Goal: Task Accomplishment & Management: Manage account settings

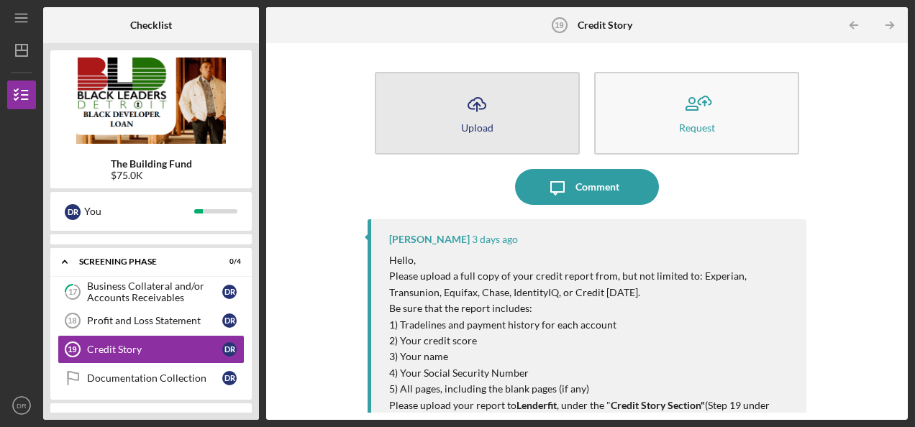
click at [475, 114] on icon "Icon/Upload" at bounding box center [477, 104] width 36 height 36
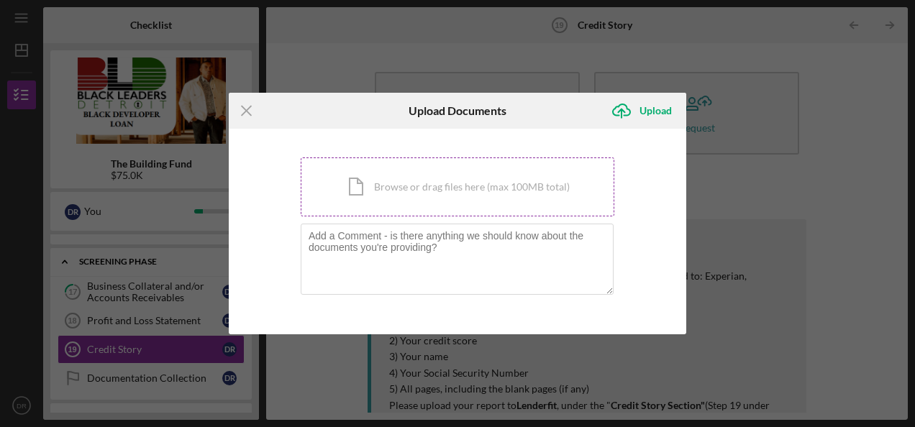
click at [456, 197] on div "Icon/Document Browse or drag files here (max 100MB total) Tap to choose files o…" at bounding box center [458, 187] width 314 height 59
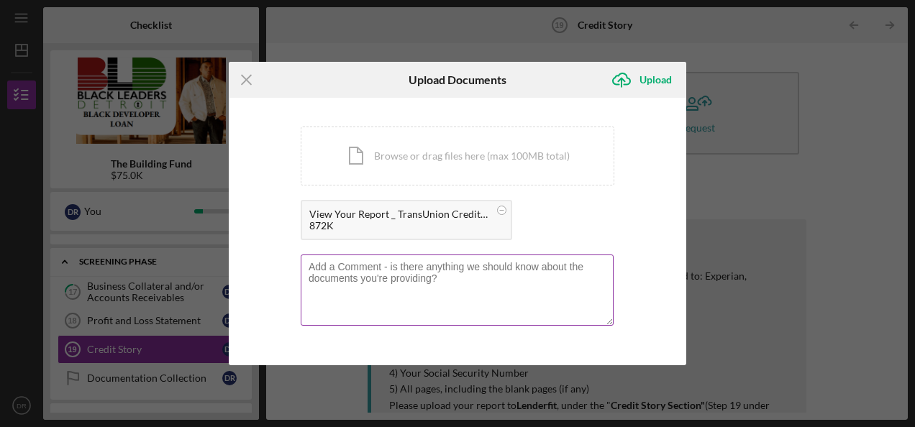
click at [552, 289] on textarea at bounding box center [457, 290] width 313 height 71
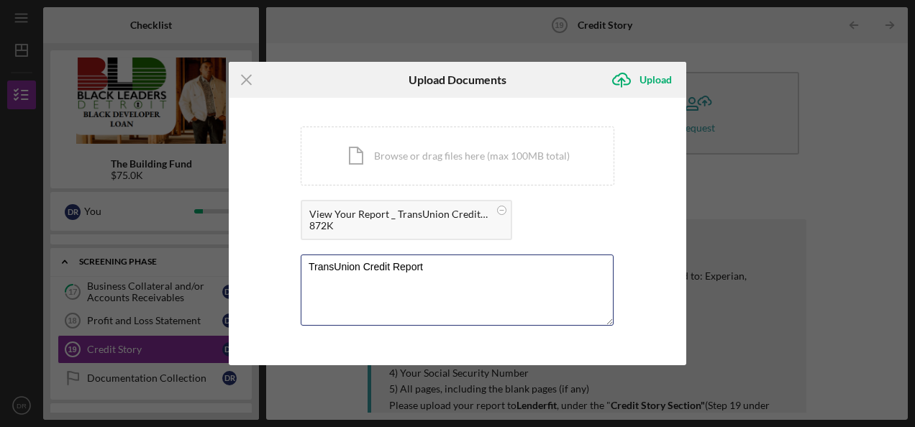
type textarea "TransUnion Credit Report"
click at [617, 263] on div "You're uploading documents related to Credit Story . Icon/Document Browse or dr…" at bounding box center [458, 232] width 458 height 268
click at [474, 224] on div "872K" at bounding box center [399, 226] width 180 height 12
click at [505, 209] on circle at bounding box center [502, 210] width 9 height 9
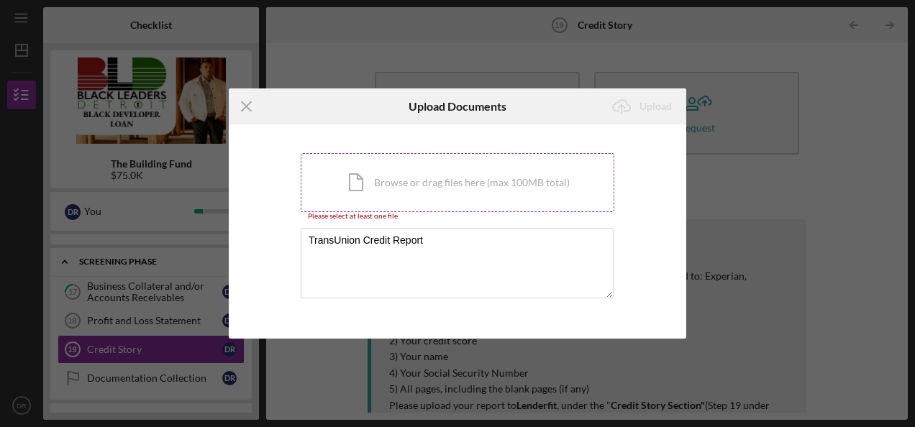
click at [530, 181] on div "Icon/Document Browse or drag files here (max 100MB total) Tap to choose files o…" at bounding box center [458, 182] width 314 height 59
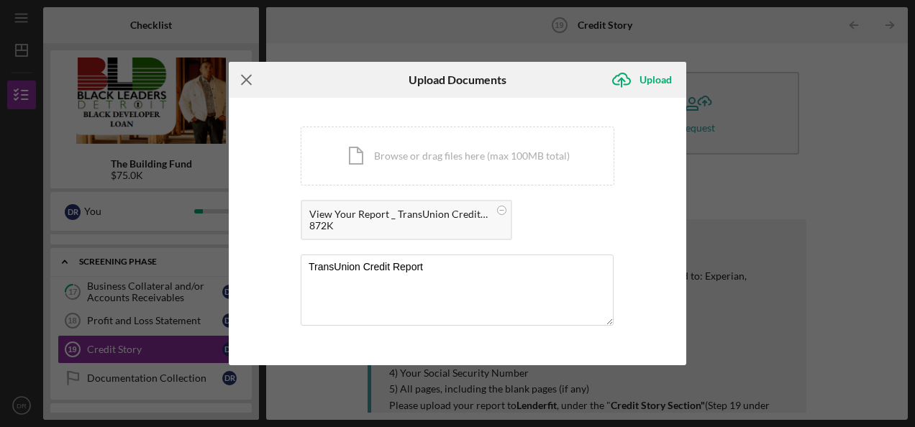
click at [249, 81] on icon "Icon/Menu Close" at bounding box center [247, 80] width 36 height 36
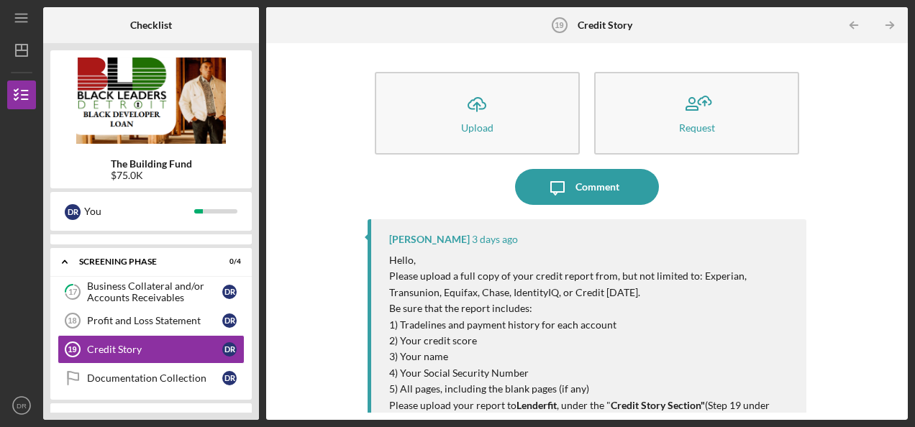
click at [555, 266] on p "Hello," at bounding box center [590, 261] width 403 height 16
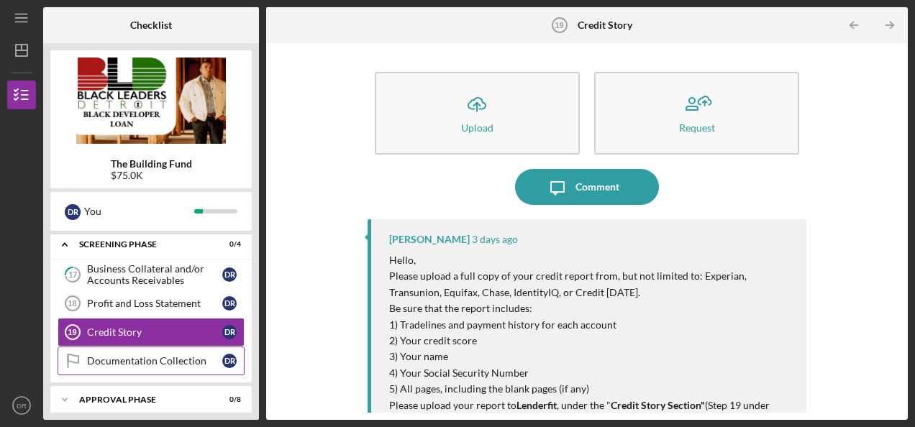
click at [184, 347] on link "Documentation Collection Documentation Collection D R" at bounding box center [151, 361] width 187 height 29
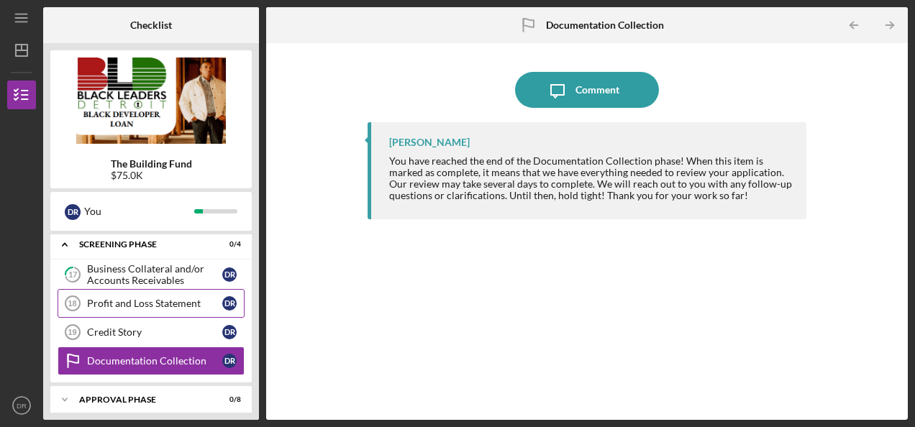
click at [204, 300] on div "Profit and Loss Statement" at bounding box center [154, 304] width 135 height 12
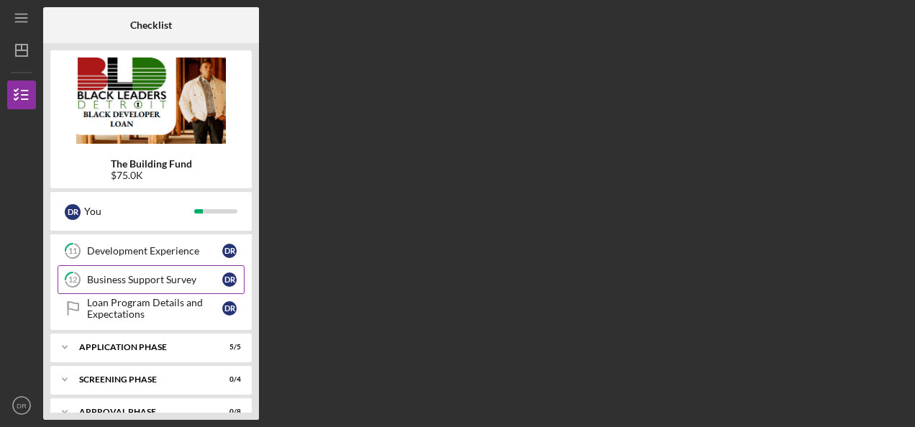
scroll to position [358, 0]
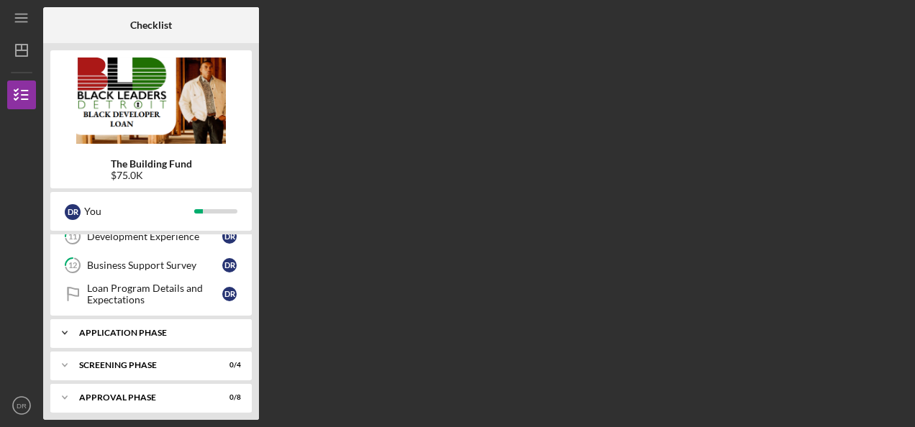
click at [188, 332] on div "Icon/Expander Application Phase 5 / 5" at bounding box center [150, 333] width 201 height 29
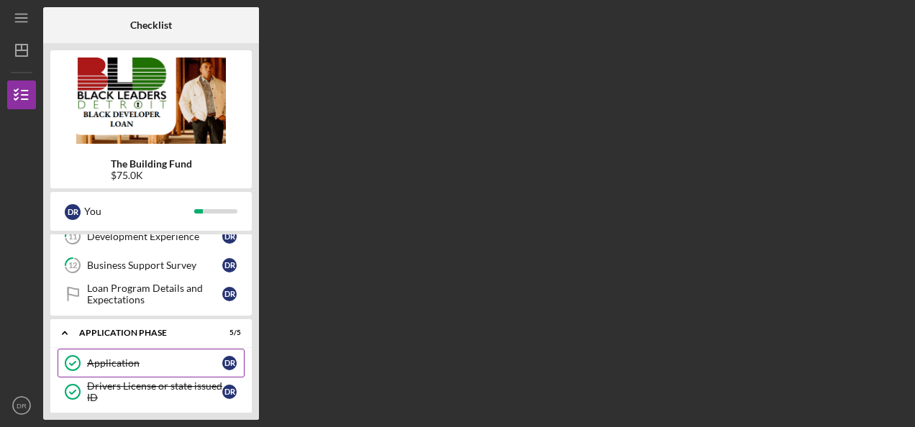
scroll to position [508, 0]
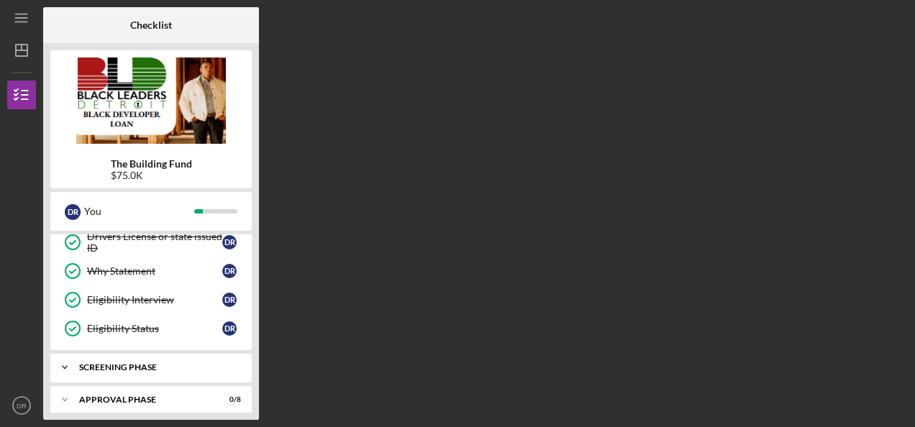
click at [183, 353] on div "Icon/Expander Screening Phase 0 / 4" at bounding box center [150, 367] width 201 height 29
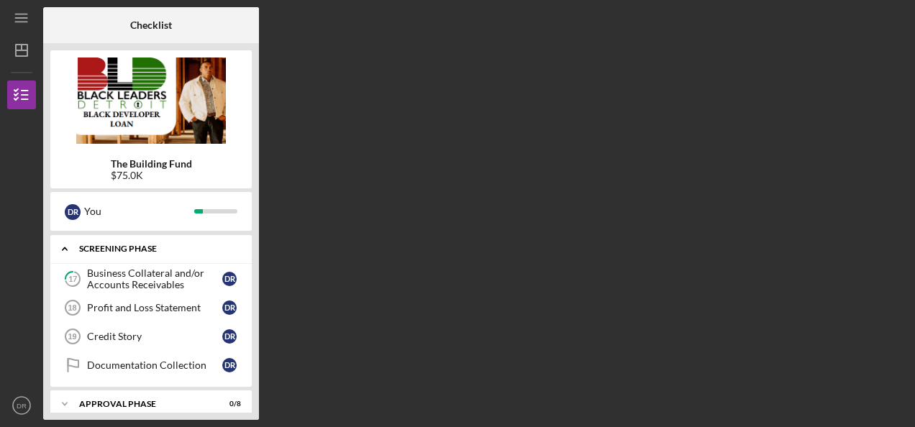
scroll to position [629, 0]
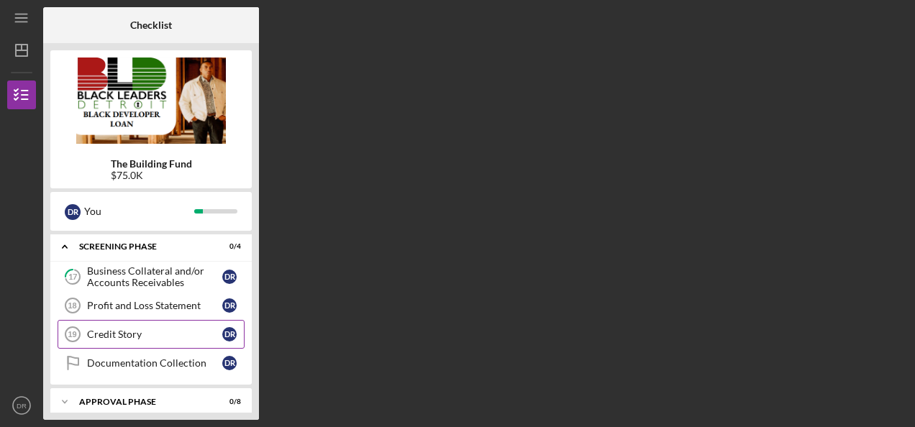
click at [190, 320] on link "Credit Story 19 Credit Story D R" at bounding box center [151, 334] width 187 height 29
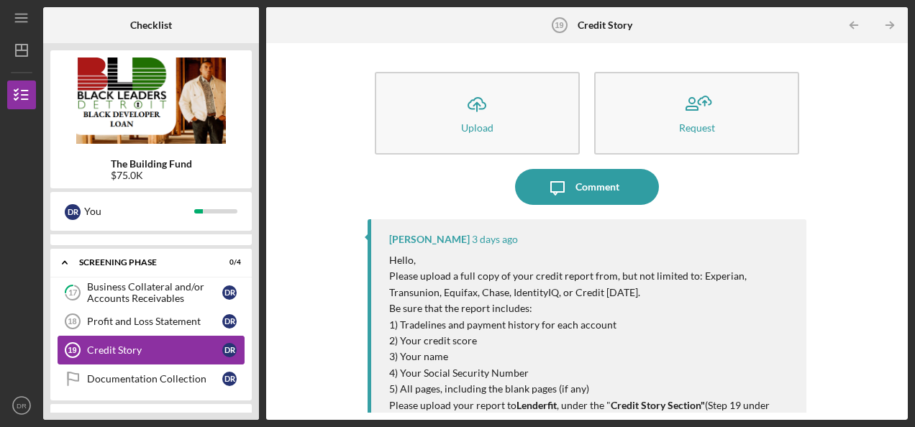
scroll to position [611, 0]
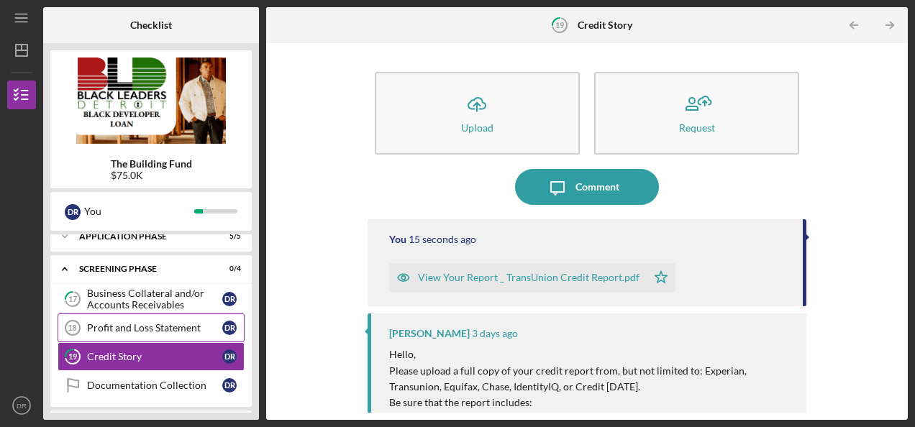
scroll to position [479, 0]
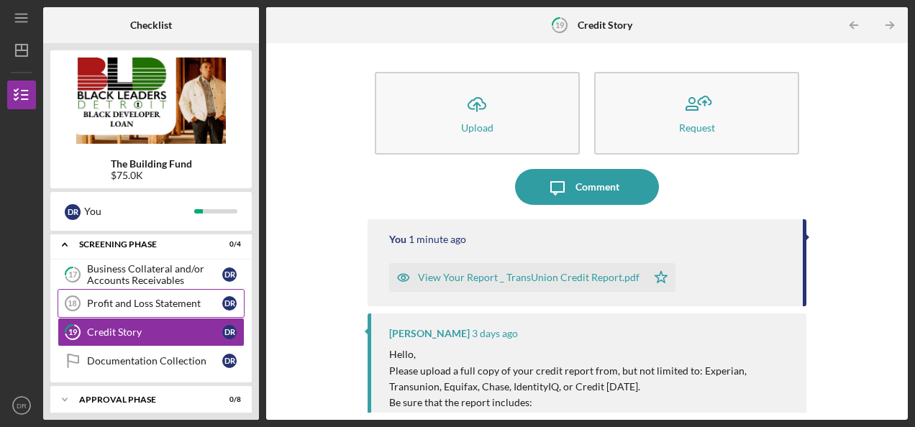
click at [186, 304] on link "Profit and Loss Statement 18 Profit and Loss Statement D R" at bounding box center [151, 303] width 187 height 29
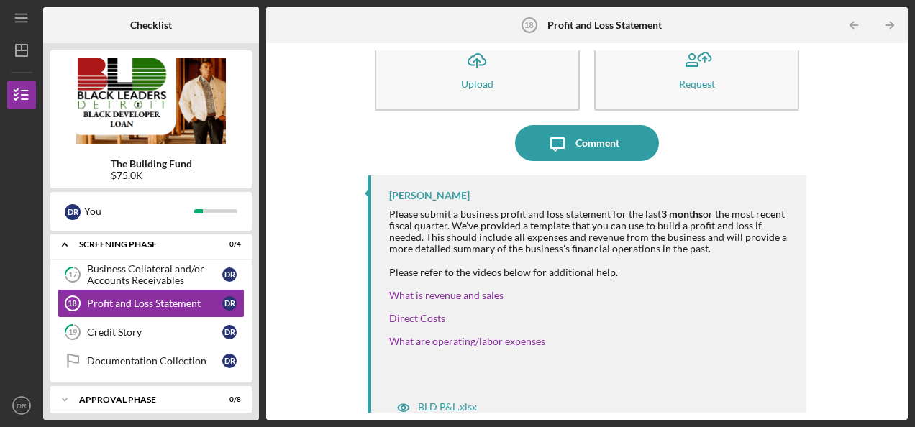
scroll to position [67, 0]
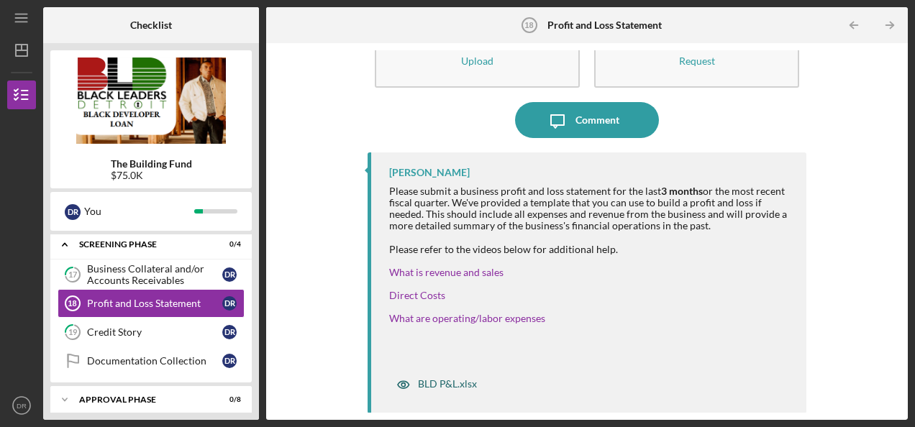
click at [453, 386] on div "BLD P&L.xlsx" at bounding box center [447, 384] width 59 height 12
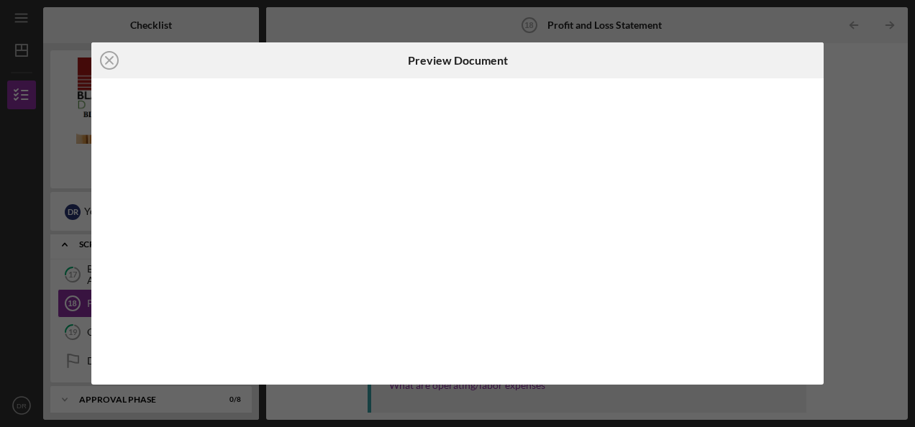
scroll to position [67, 0]
click at [106, 57] on line at bounding box center [109, 60] width 7 height 7
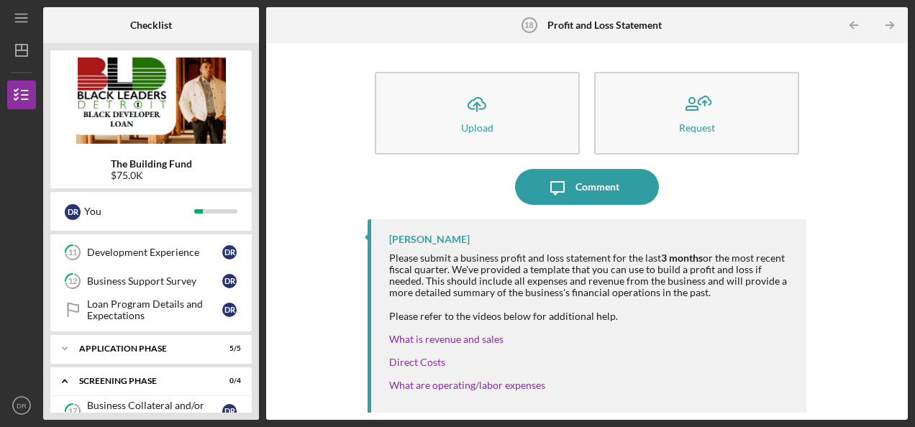
scroll to position [341, 0]
click at [66, 344] on icon "Icon/Expander" at bounding box center [64, 350] width 29 height 29
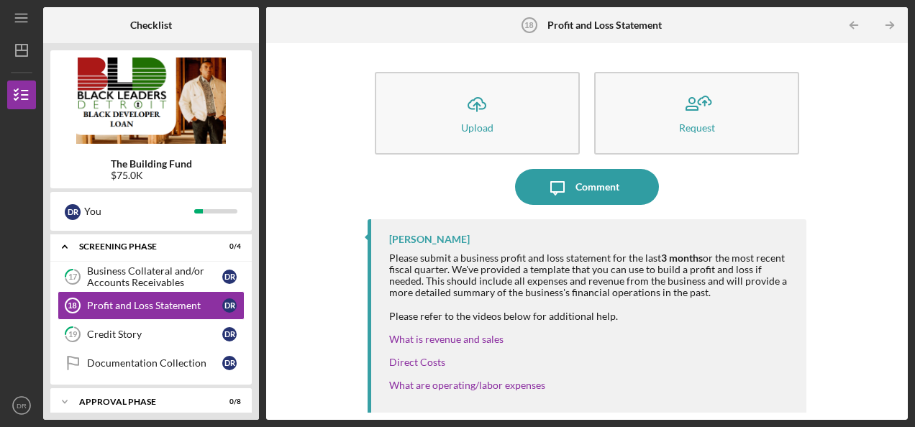
scroll to position [67, 0]
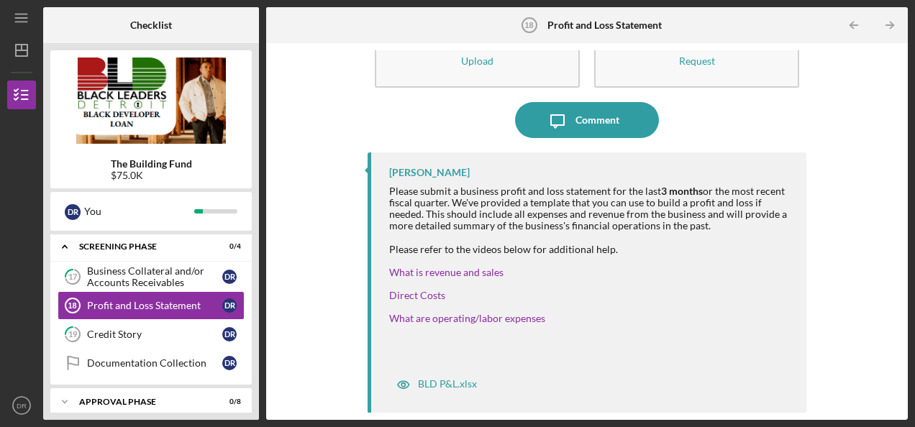
click at [788, 247] on div "Please refer to the videos below for additional help." at bounding box center [590, 250] width 403 height 12
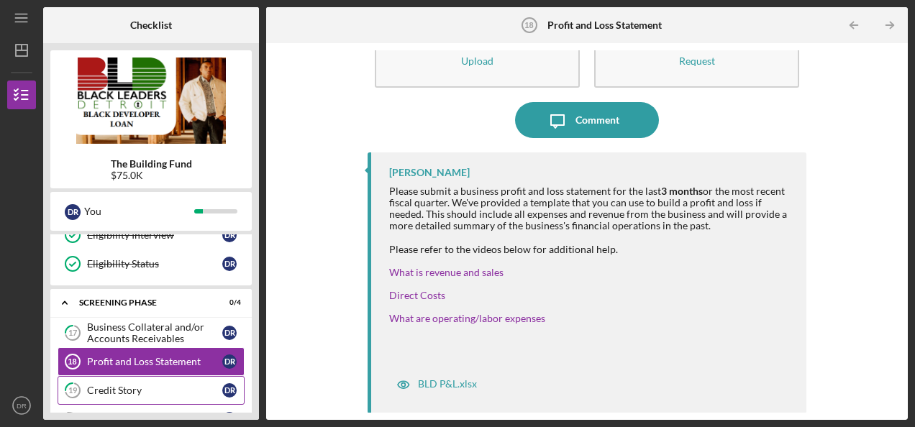
scroll to position [629, 0]
